Goal: Task Accomplishment & Management: Use online tool/utility

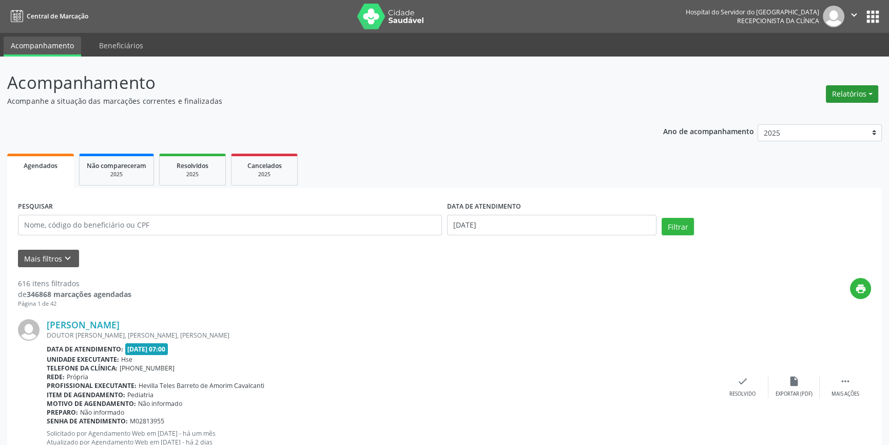
click at [854, 90] on button "Relatórios" at bounding box center [852, 93] width 52 height 17
click at [807, 117] on link "Agendamentos" at bounding box center [823, 115] width 110 height 14
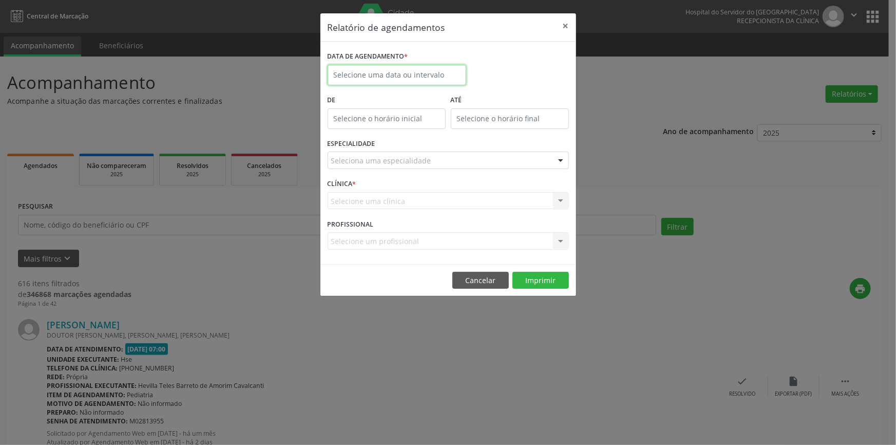
click at [449, 72] on input "text" at bounding box center [397, 75] width 139 height 21
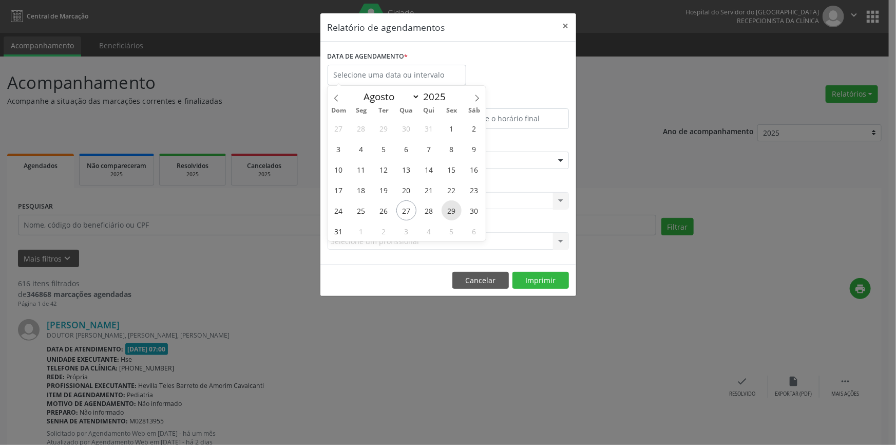
click at [450, 210] on span "29" at bounding box center [452, 210] width 20 height 20
type input "29/08/2025"
click at [450, 210] on span "29" at bounding box center [452, 210] width 20 height 20
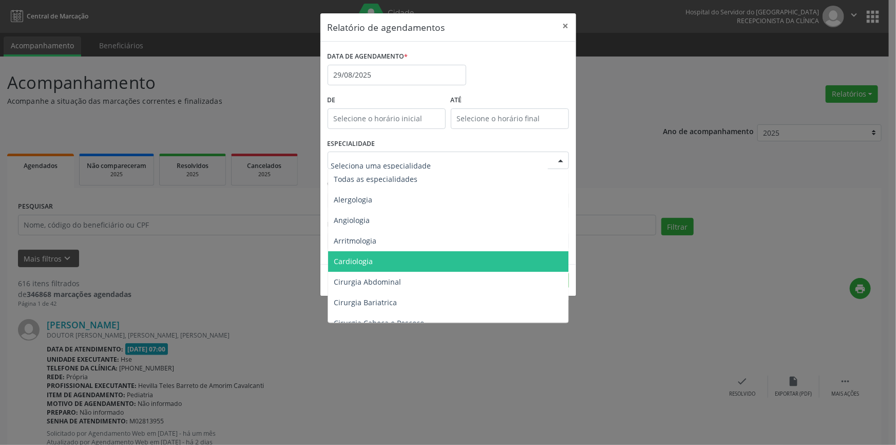
click at [400, 259] on span "Cardiologia" at bounding box center [449, 261] width 242 height 21
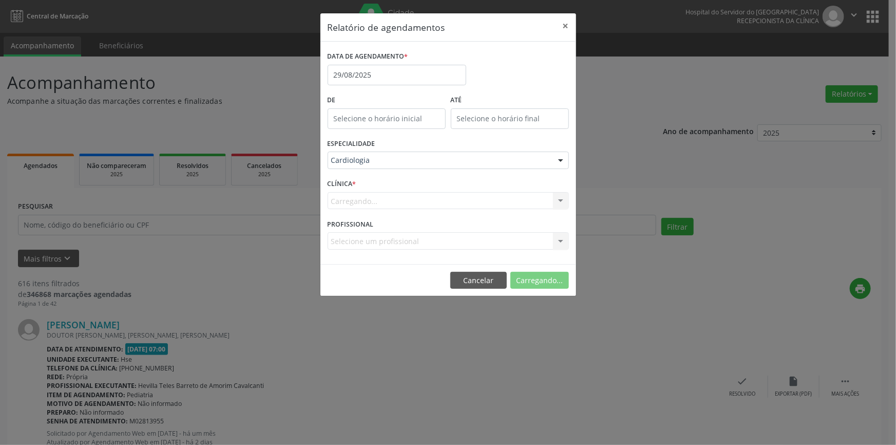
click at [401, 257] on div "DATA DE AGENDAMENTO * [DATE] De ATÉ ESPECIALIDADE Cardiologia Todas as especial…" at bounding box center [448, 153] width 256 height 222
click at [544, 282] on button "Imprimir" at bounding box center [541, 280] width 56 height 17
